Goal: Subscribe to service/newsletter

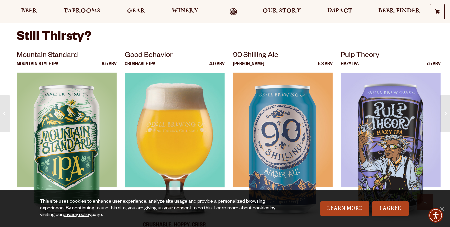
scroll to position [898, 0]
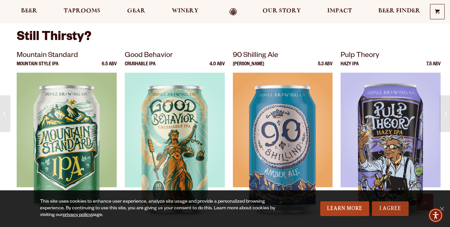
click at [383, 205] on link "I Agree" at bounding box center [390, 208] width 37 height 15
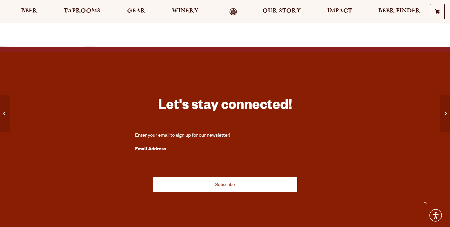
scroll to position [1332, 0]
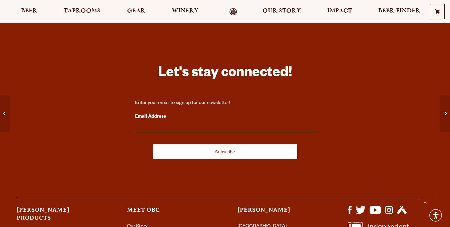
click at [157, 113] on label "Email Address" at bounding box center [225, 117] width 180 height 9
click at [157, 124] on input "Email Address" at bounding box center [225, 128] width 180 height 9
click at [154, 123] on div "Email Address" at bounding box center [225, 123] width 180 height 20
click at [139, 125] on input "Email Address" at bounding box center [225, 128] width 180 height 9
type input "[EMAIL_ADDRESS][DOMAIN_NAME]"
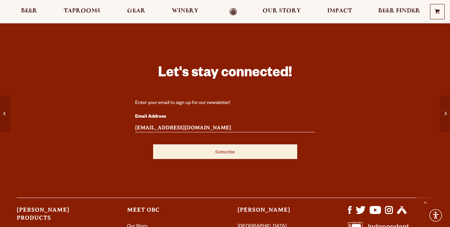
click at [235, 154] on input "Subscribe" at bounding box center [225, 151] width 144 height 15
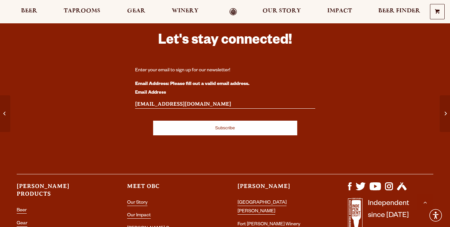
scroll to position [1310, 0]
